Goal: Find contact information: Find contact information

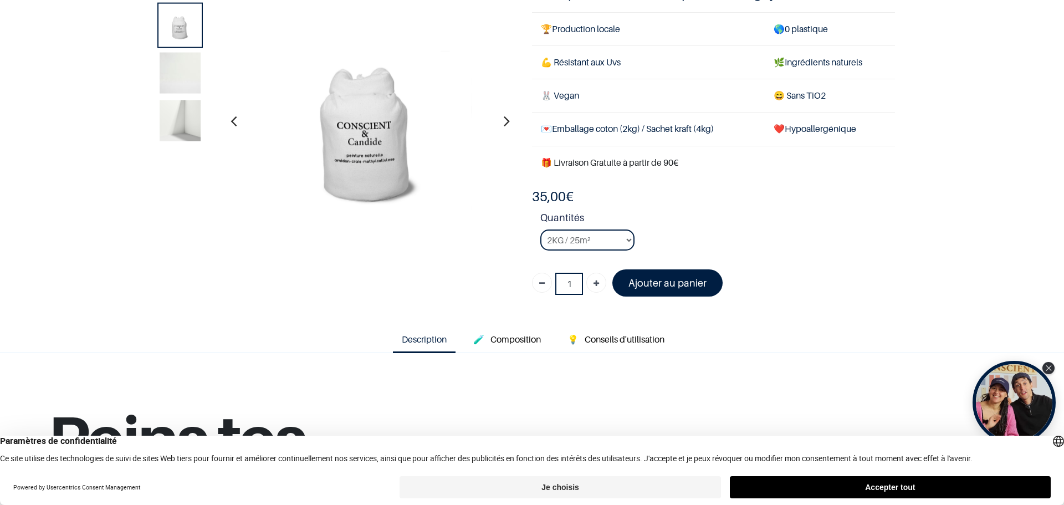
scroll to position [111, 0]
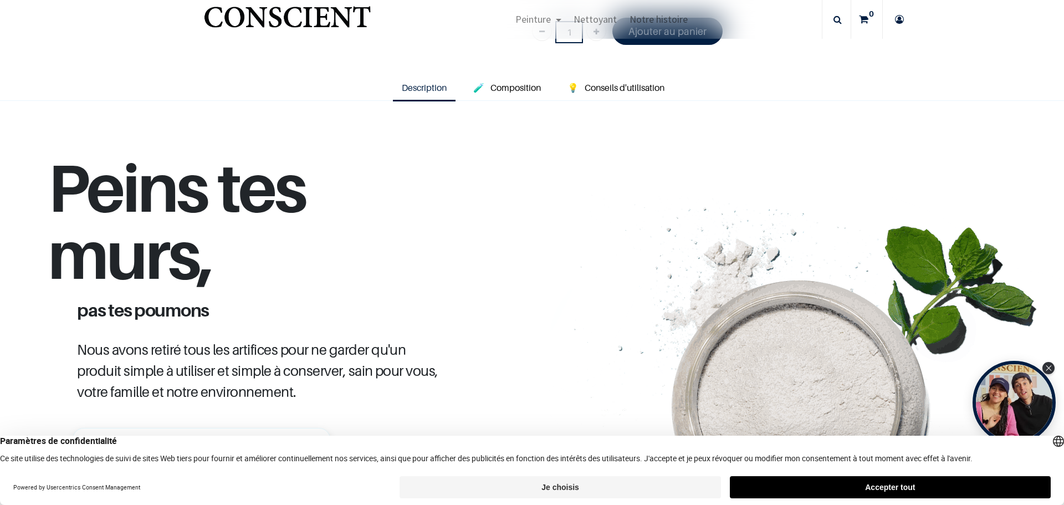
scroll to position [166, 0]
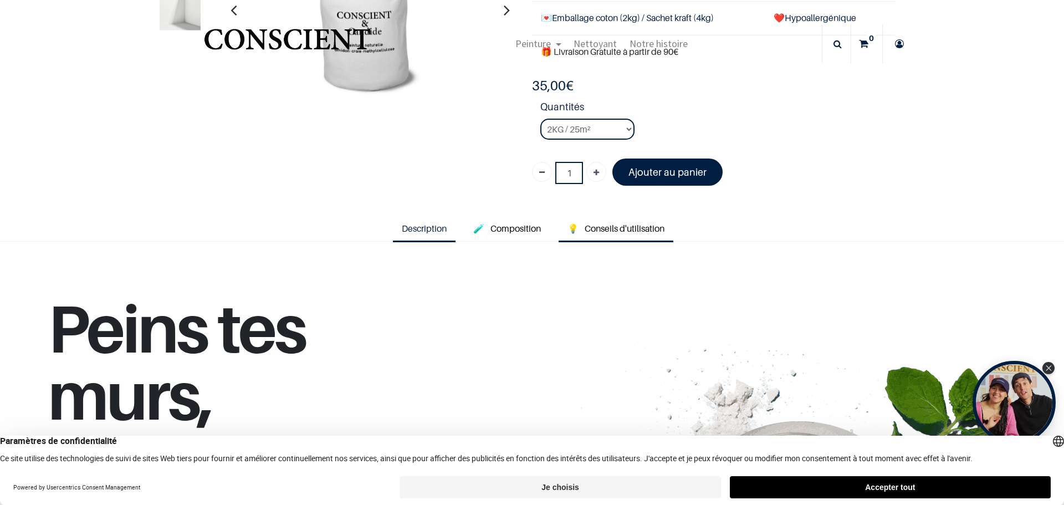
click at [611, 228] on span "Conseils d'utilisation" at bounding box center [624, 228] width 80 height 11
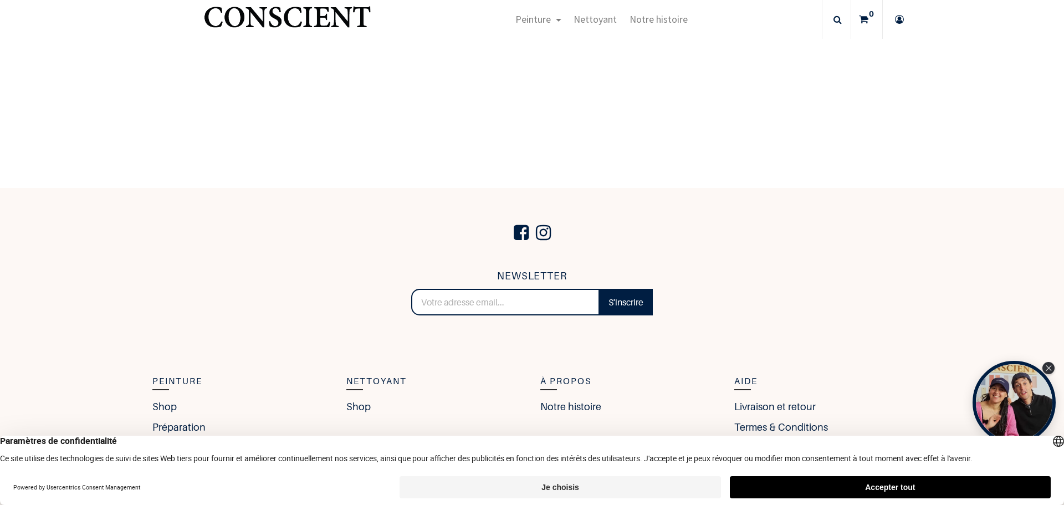
scroll to position [2376, 0]
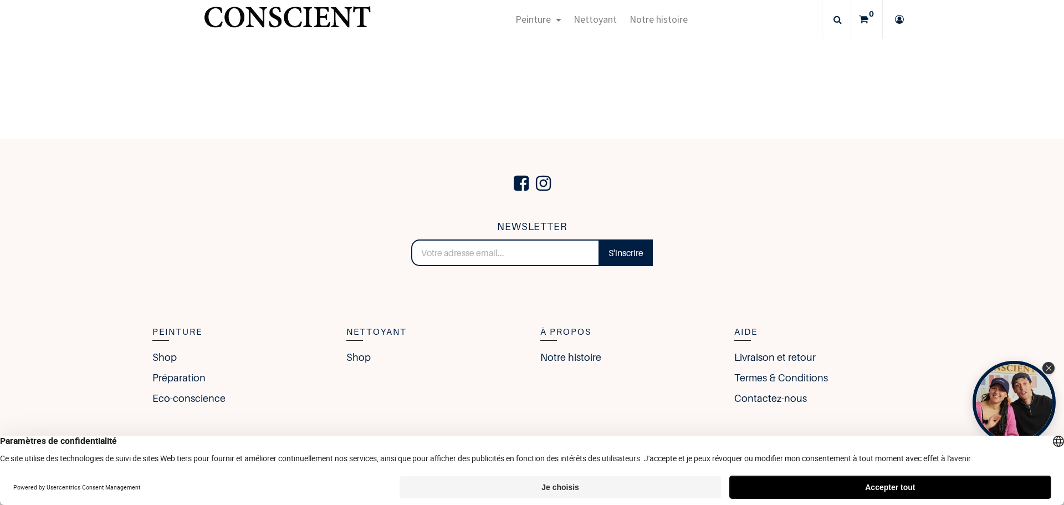
click at [895, 482] on button "Accepter tout" at bounding box center [890, 487] width 321 height 22
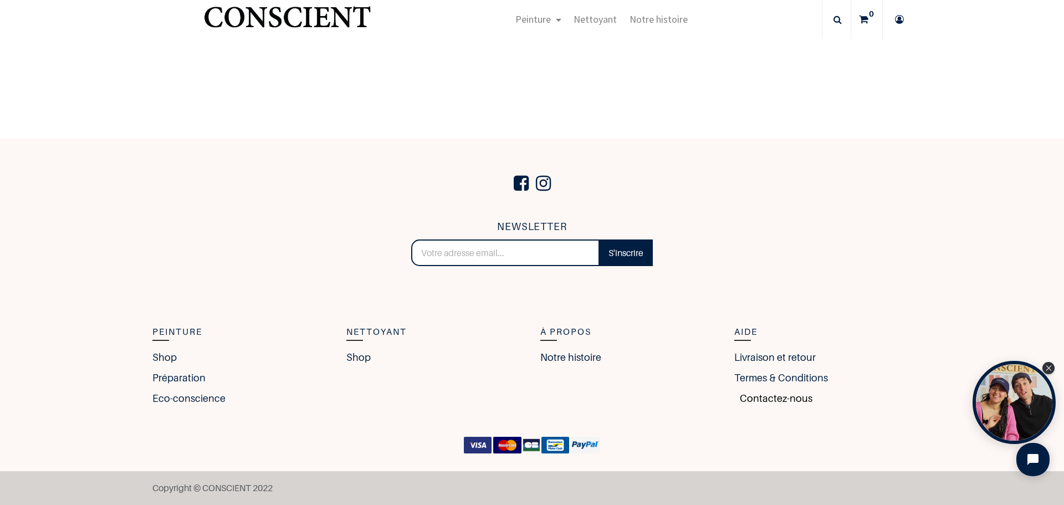
click at [756, 399] on link "Contactez-nous" at bounding box center [773, 398] width 78 height 15
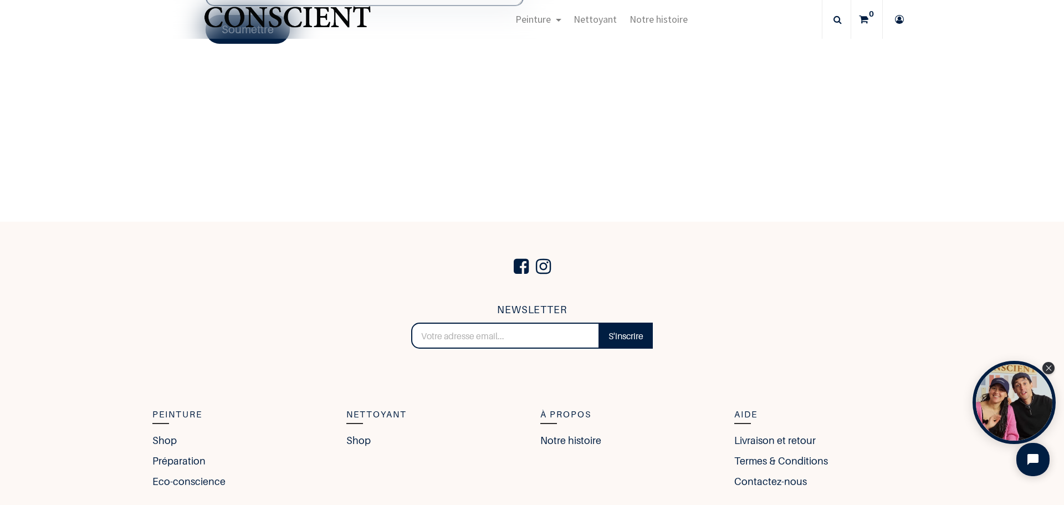
scroll to position [415, 0]
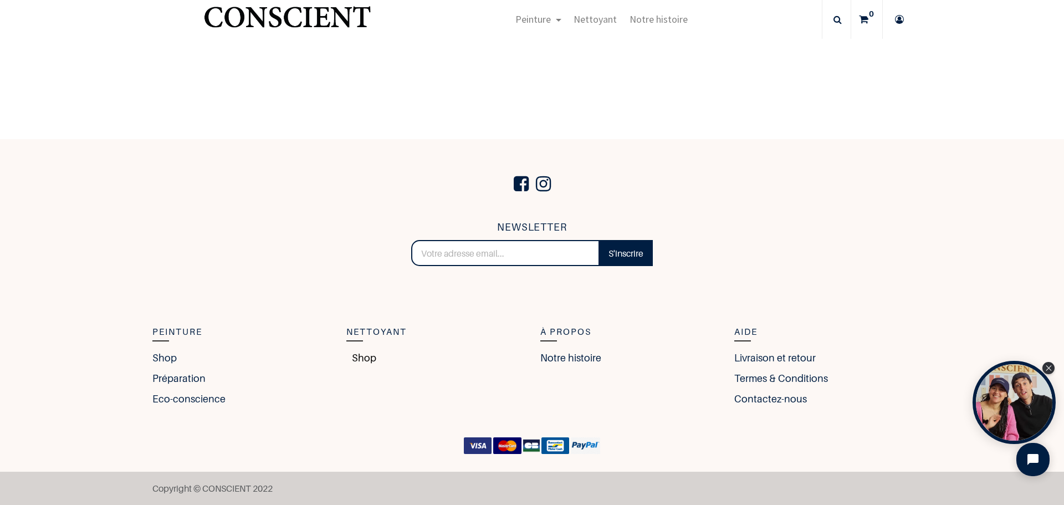
click at [353, 359] on link "Shop" at bounding box center [361, 357] width 30 height 15
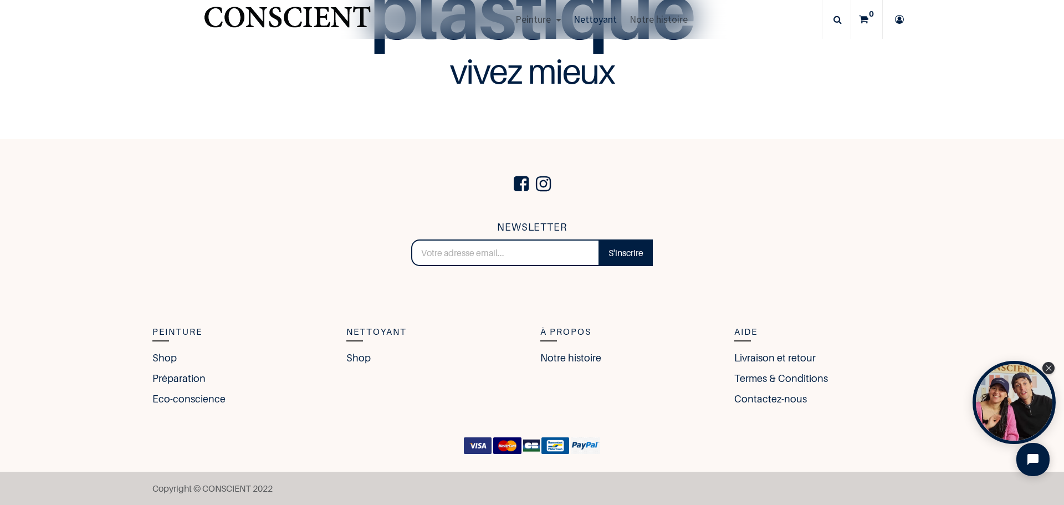
scroll to position [3212, 0]
click at [751, 400] on link "Contactez-nous" at bounding box center [773, 398] width 78 height 15
